Goal: Task Accomplishment & Management: Complete application form

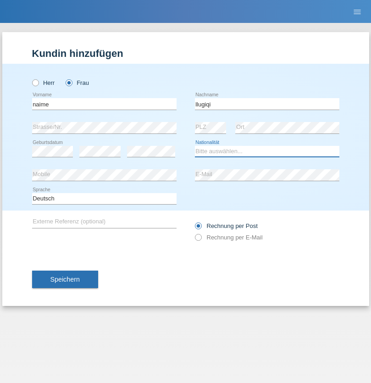
select select "CH"
radio input "true"
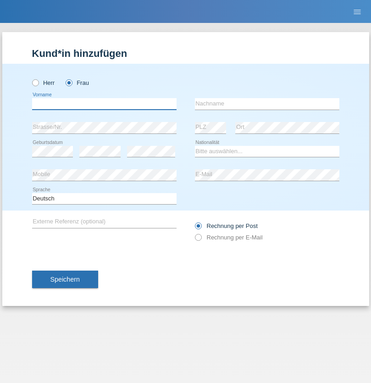
click at [104, 104] on input "text" at bounding box center [104, 103] width 144 height 11
type input "Shanas"
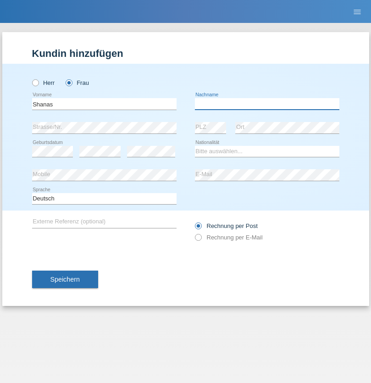
click at [267, 104] on input "text" at bounding box center [267, 103] width 144 height 11
type input "Baranati"
select select "CH"
radio input "true"
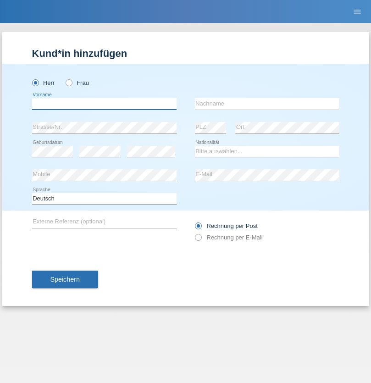
click at [104, 104] on input "text" at bounding box center [104, 103] width 144 height 11
type input "Khoshnaw"
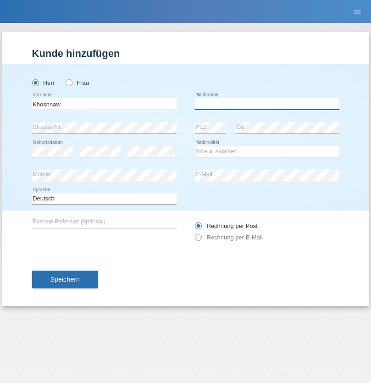
click at [267, 104] on input "text" at bounding box center [267, 103] width 144 height 11
type input "Abdulqadir"
select select "IR"
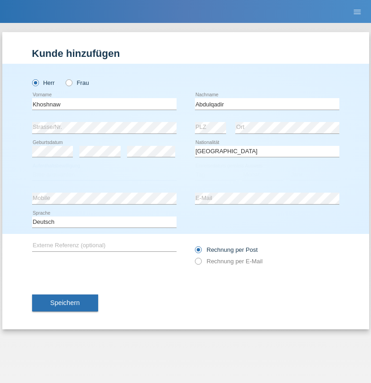
select select "C"
select select "03"
select select "09"
select select "2015"
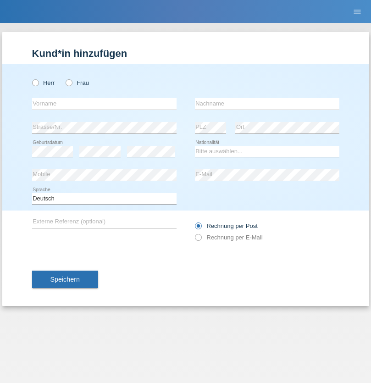
radio input "true"
click at [104, 104] on input "text" at bounding box center [104, 103] width 144 height 11
type input "Mustafa"
click at [267, 104] on input "text" at bounding box center [267, 103] width 144 height 11
type input "Sokol"
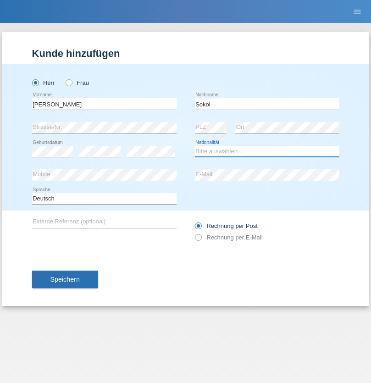
select select "XK"
select select "C"
select select "02"
select select "08"
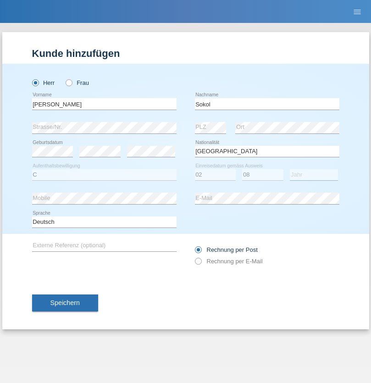
select select "1988"
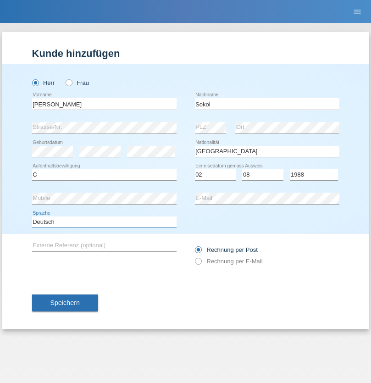
select select "en"
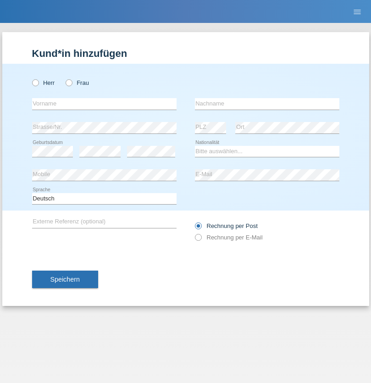
radio input "true"
click at [104, 104] on input "text" at bounding box center [104, 103] width 144 height 11
type input "[PERSON_NAME]"
click at [267, 104] on input "text" at bounding box center [267, 103] width 144 height 11
type input "Sokol"
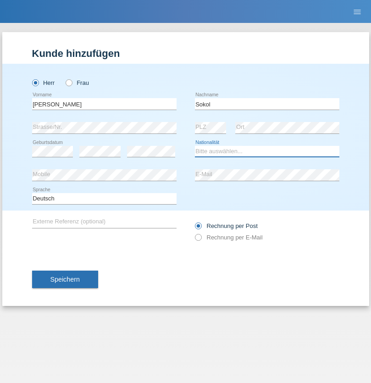
select select "XK"
select select "C"
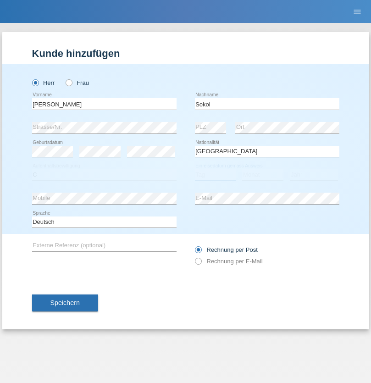
select select "02"
select select "08"
select select "1988"
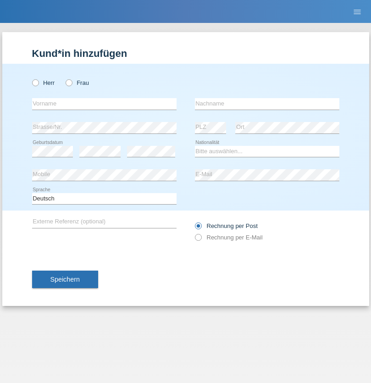
radio input "true"
click at [104, 104] on input "text" at bounding box center [104, 103] width 144 height 11
type input "[PERSON_NAME]"
click at [267, 104] on input "text" at bounding box center [267, 103] width 144 height 11
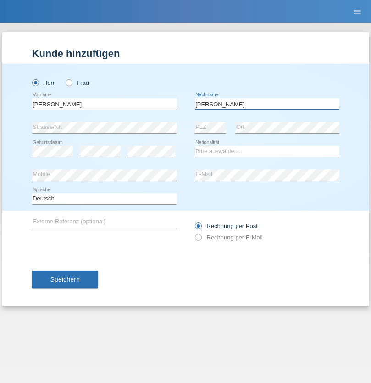
type input "[PERSON_NAME]"
select select "PL"
select select "C"
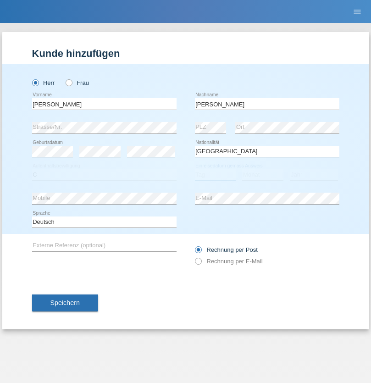
select select "11"
select select "01"
select select "2007"
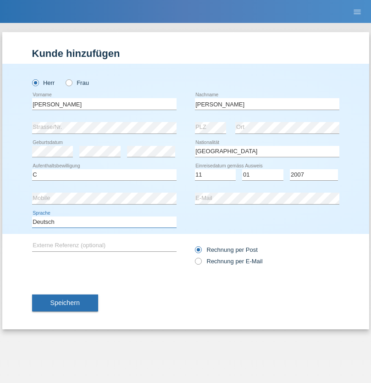
select select "en"
